Goal: Task Accomplishment & Management: Manage account settings

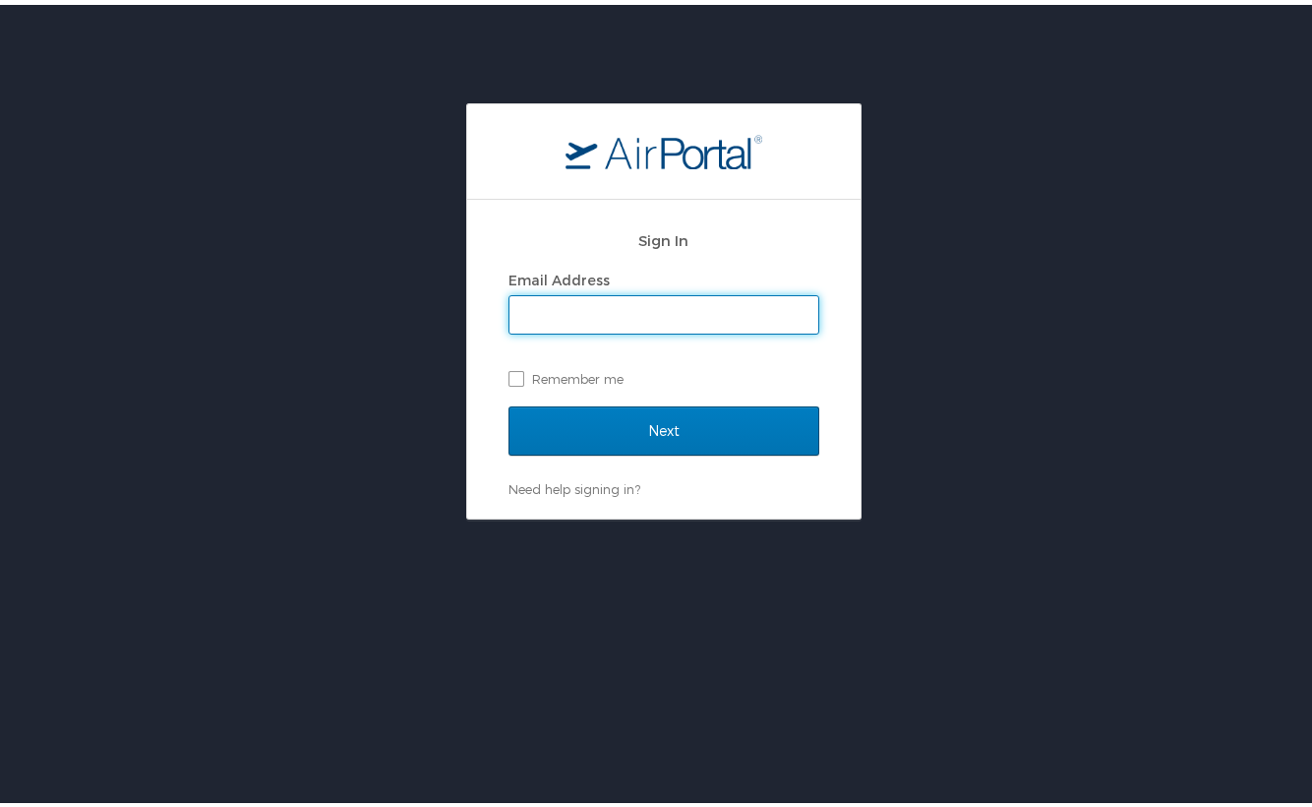
click at [545, 319] on input "Email Address" at bounding box center [664, 309] width 309 height 37
type input "joshua.kalin@i3-corps.com"
click at [509, 401] on input "Next" at bounding box center [664, 425] width 311 height 49
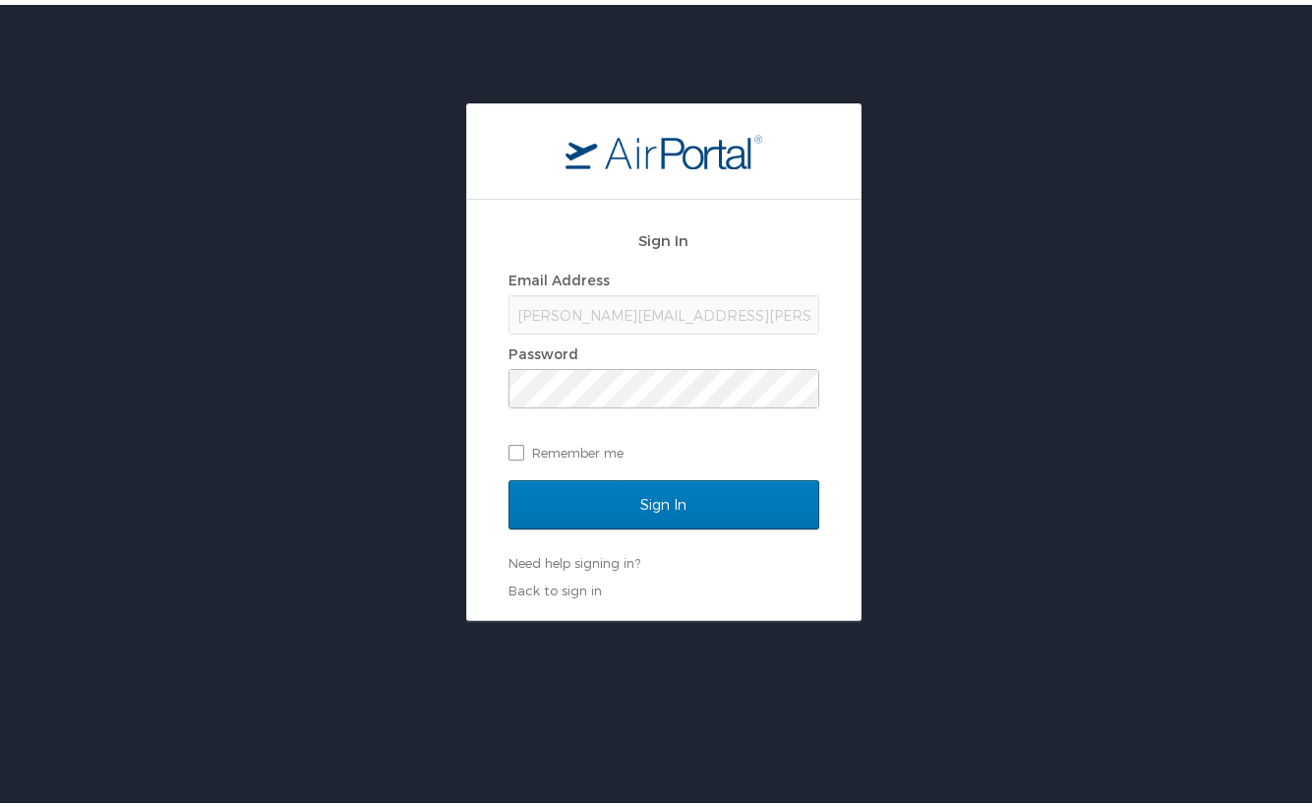
click at [599, 468] on div "Sign In Email Address joshua.kalin@i3-corps.com Password Remember me" at bounding box center [664, 345] width 311 height 263
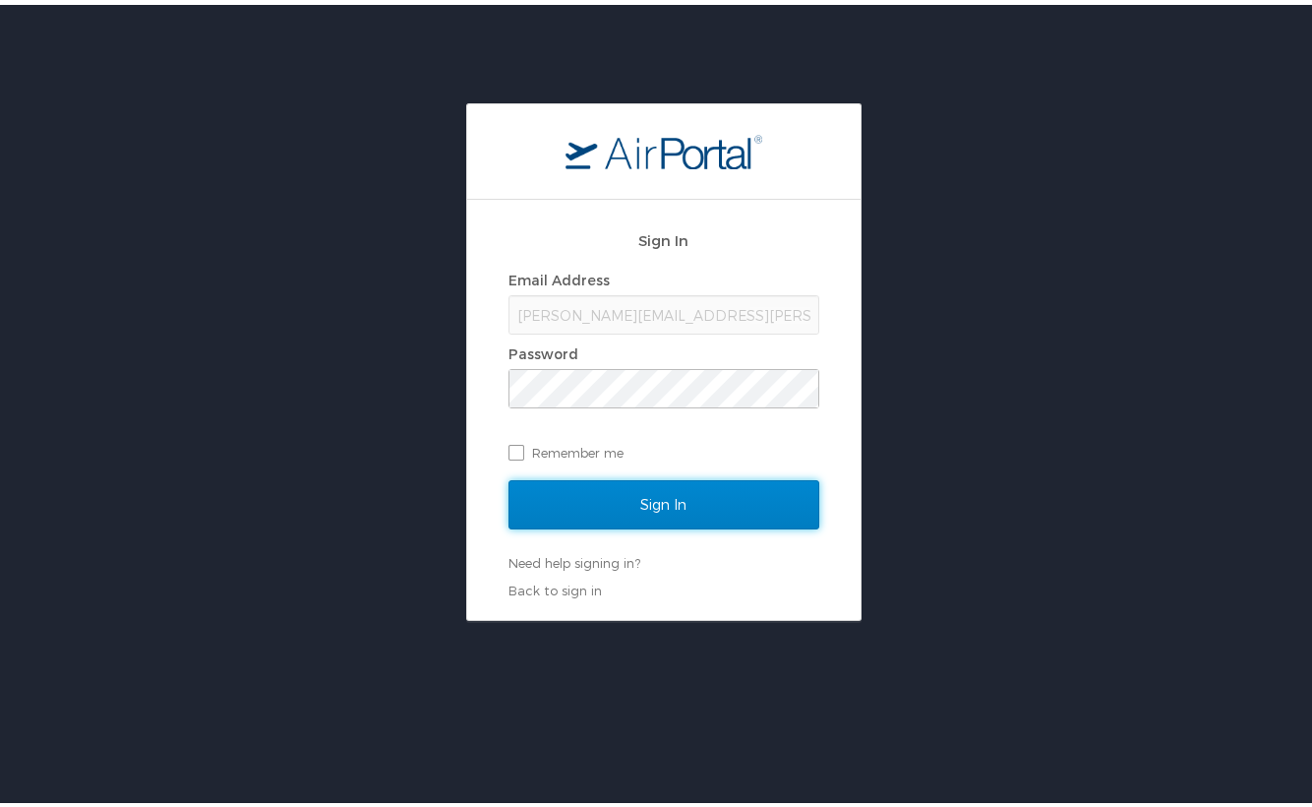
click at [592, 500] on input "Sign In" at bounding box center [664, 499] width 311 height 49
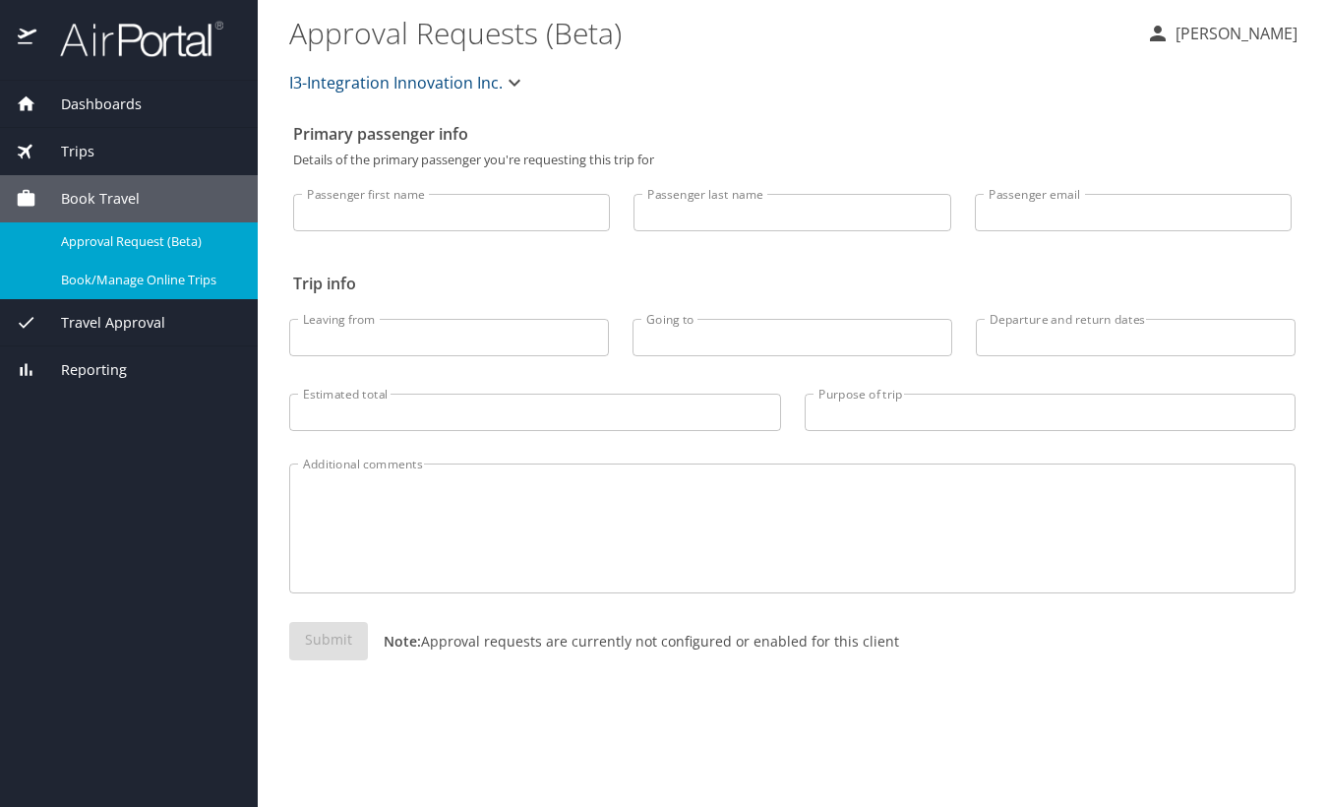
click at [164, 280] on span "Book/Manage Online Trips" at bounding box center [147, 280] width 173 height 19
click at [129, 97] on span "Dashboards" at bounding box center [88, 104] width 105 height 22
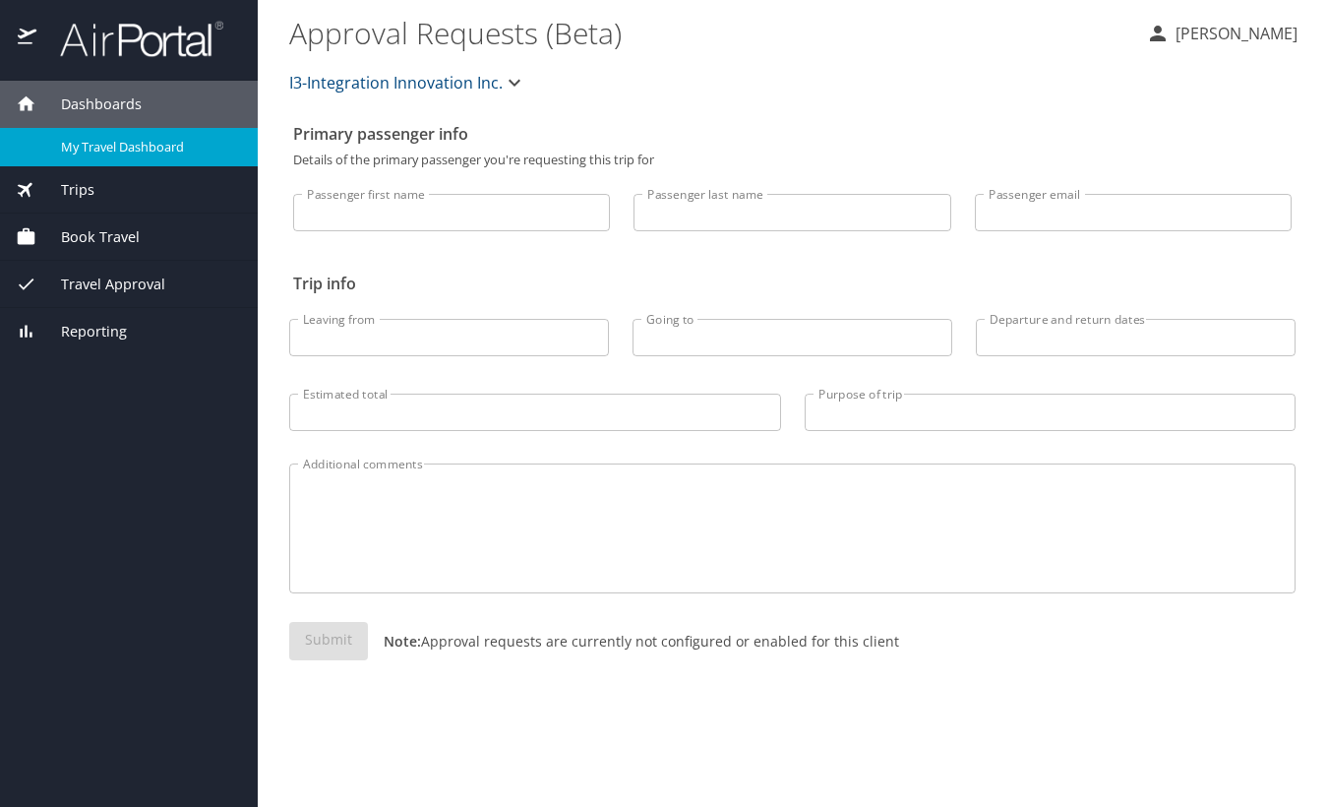
click at [131, 148] on span "My Travel Dashboard" at bounding box center [147, 147] width 173 height 19
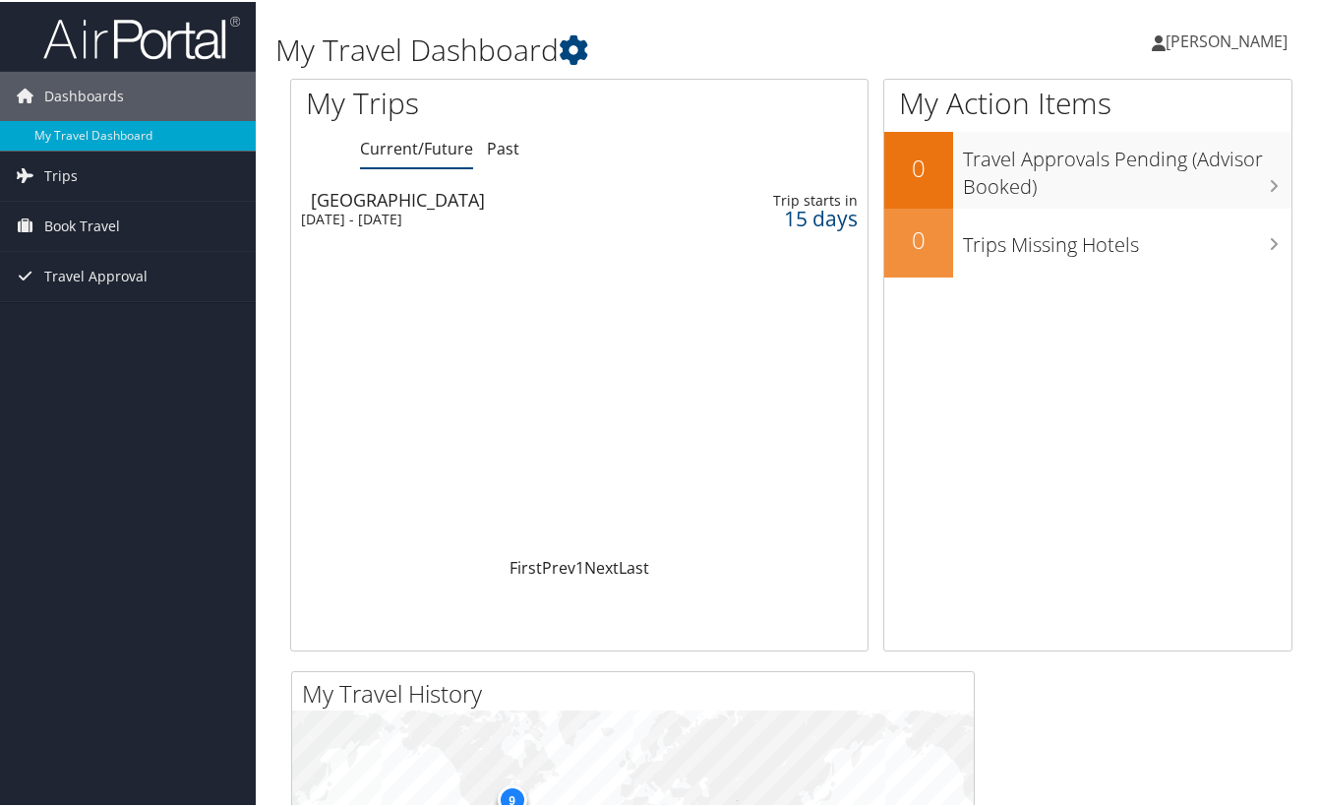
click at [1232, 34] on span "[PERSON_NAME]" at bounding box center [1227, 40] width 122 height 22
click at [1146, 165] on link "View Travel Profile" at bounding box center [1174, 174] width 219 height 33
click at [132, 54] on img at bounding box center [141, 35] width 197 height 46
click at [1221, 50] on link "[PERSON_NAME]" at bounding box center [1229, 39] width 155 height 59
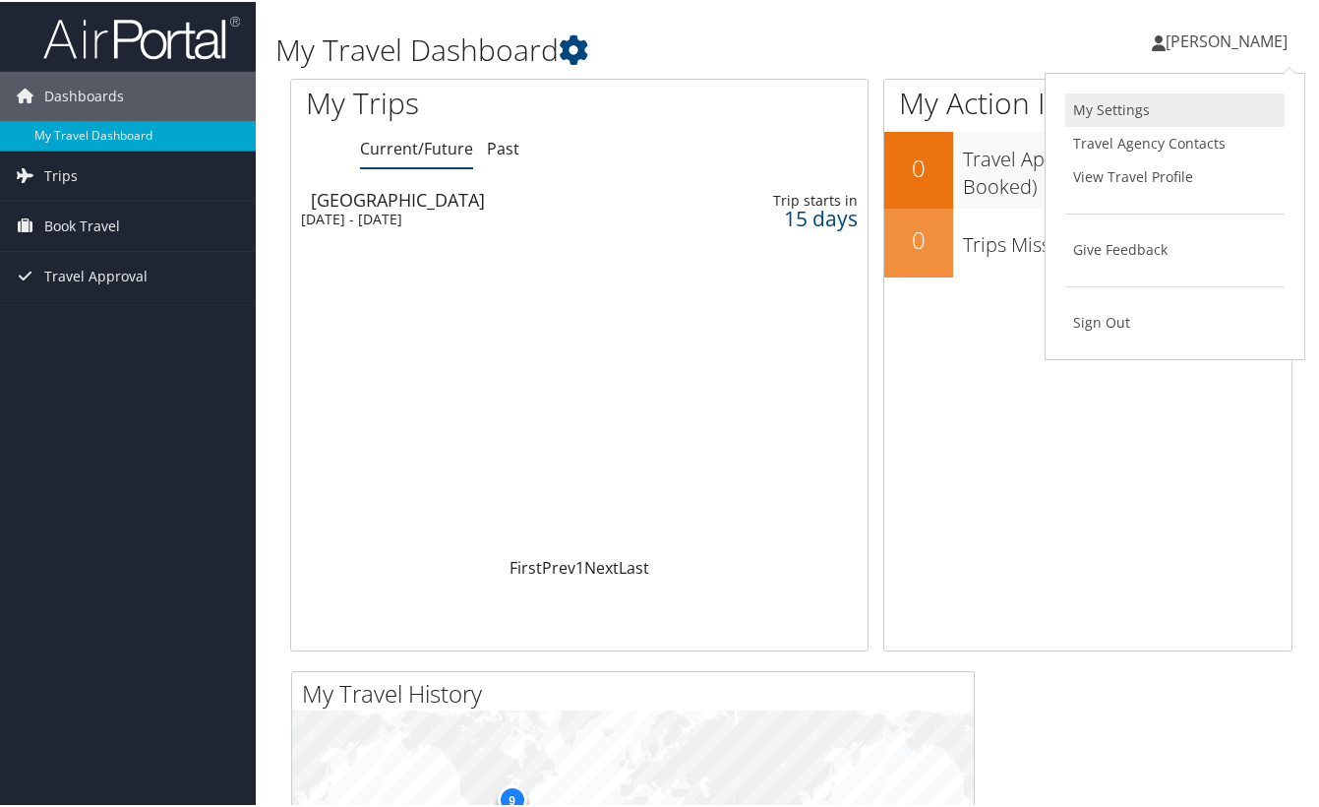
click at [1180, 116] on link "My Settings" at bounding box center [1174, 107] width 219 height 33
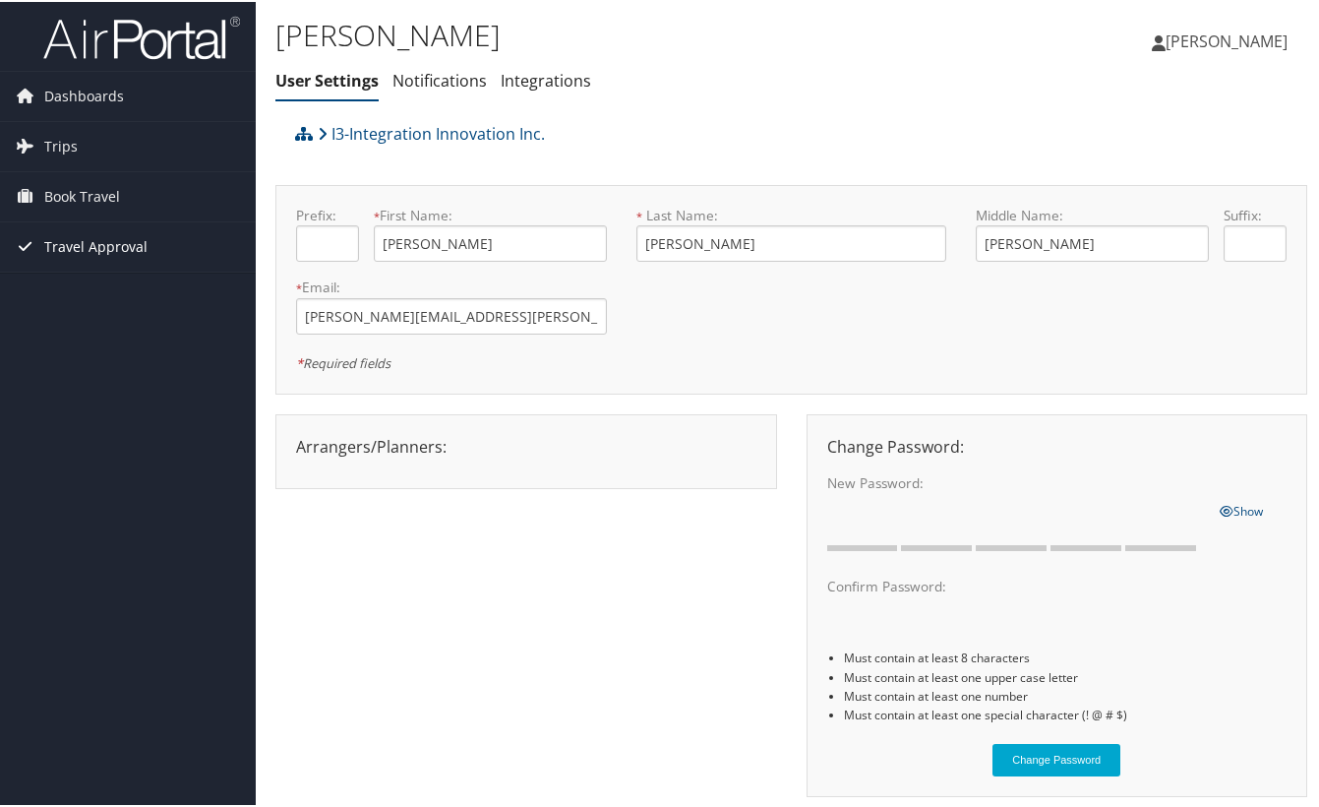
click at [92, 234] on span "Travel Approval" at bounding box center [95, 244] width 103 height 49
click at [96, 181] on span "Book Travel" at bounding box center [82, 194] width 76 height 49
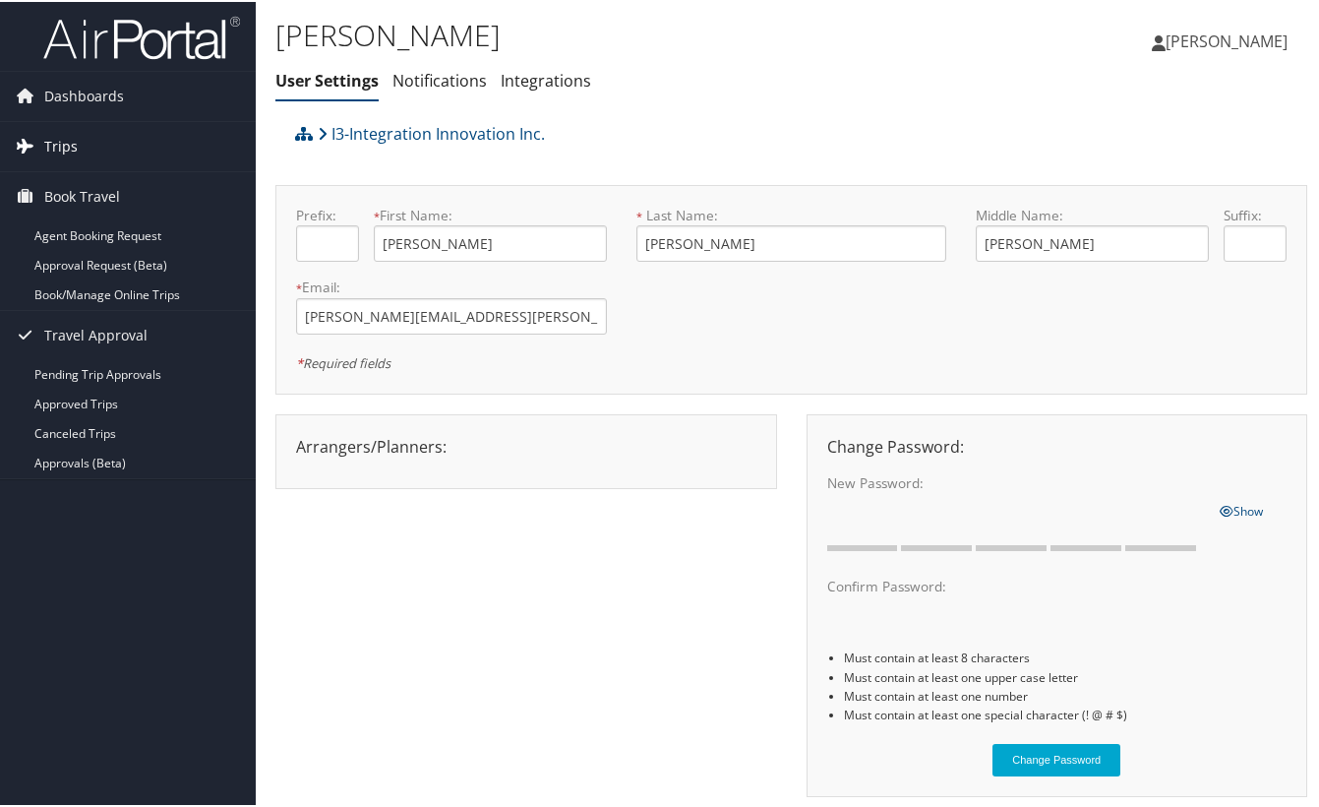
click at [93, 147] on link "Trips" at bounding box center [128, 144] width 256 height 49
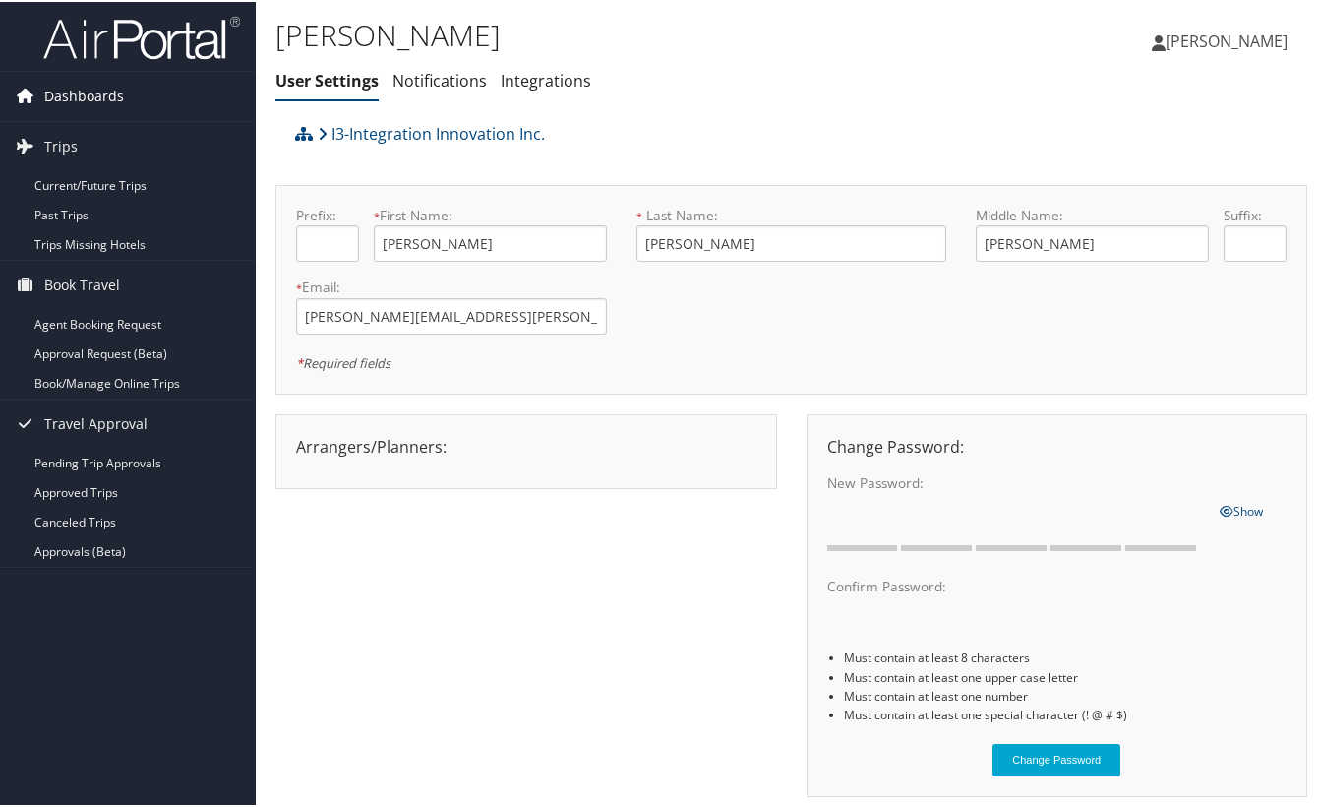
click at [98, 86] on span "Dashboards" at bounding box center [84, 94] width 80 height 49
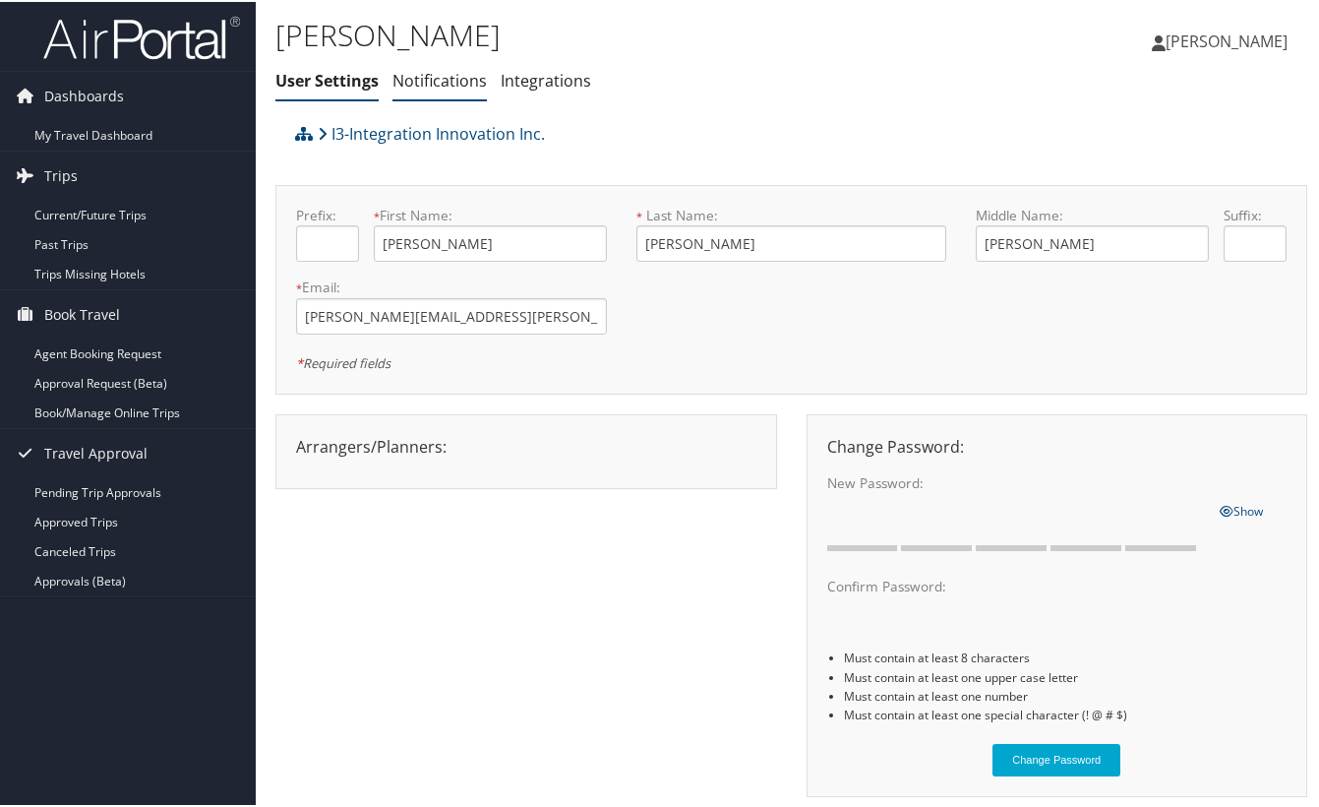
click at [454, 72] on link "Notifications" at bounding box center [439, 79] width 94 height 22
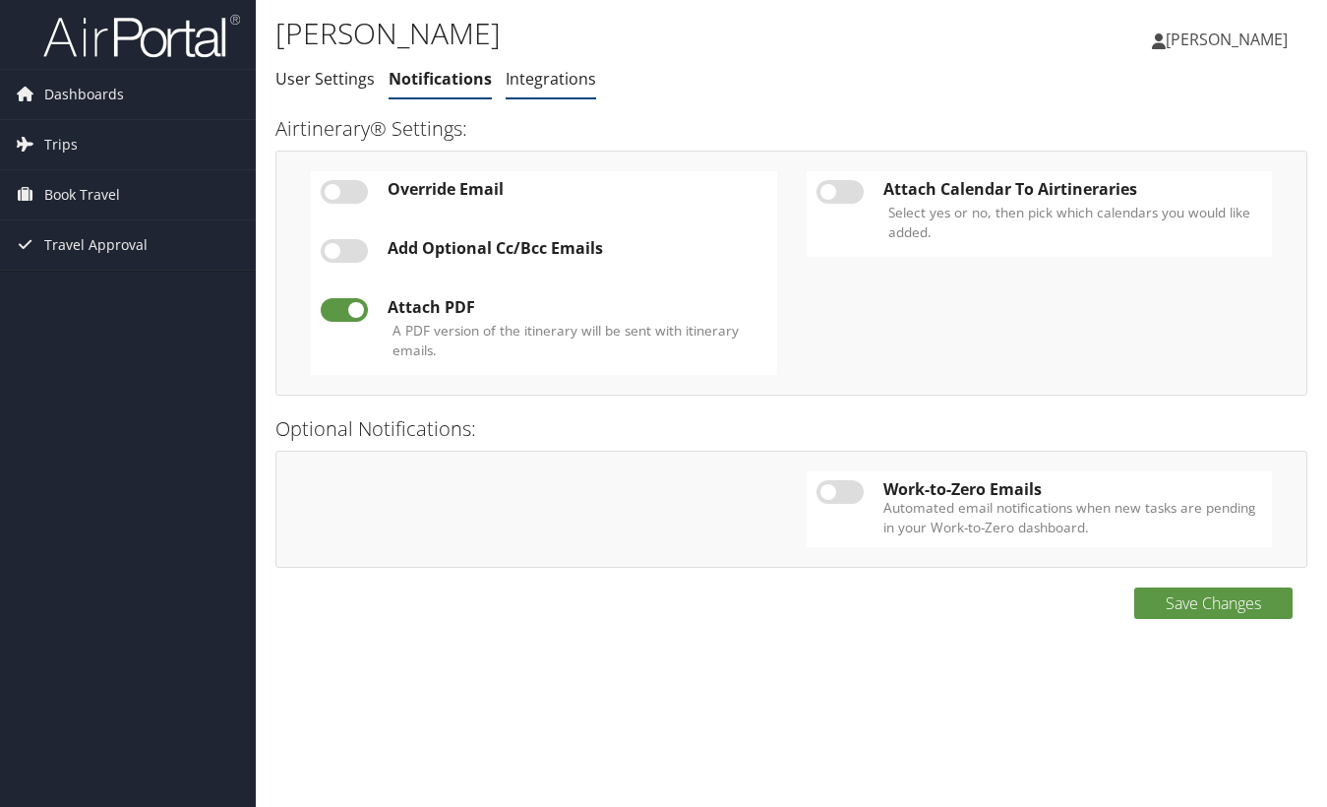
click at [520, 87] on link "Integrations" at bounding box center [551, 79] width 90 height 22
